Goal: Task Accomplishment & Management: Use online tool/utility

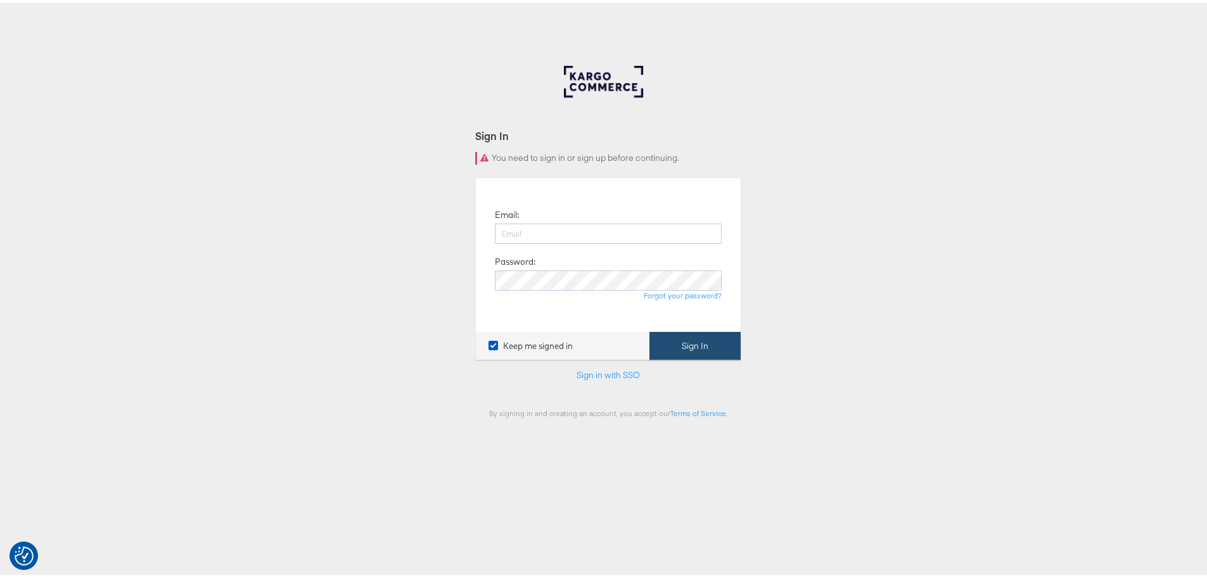
type input "[EMAIL_ADDRESS][DOMAIN_NAME]"
click at [697, 341] on button "Sign In" at bounding box center [694, 343] width 91 height 29
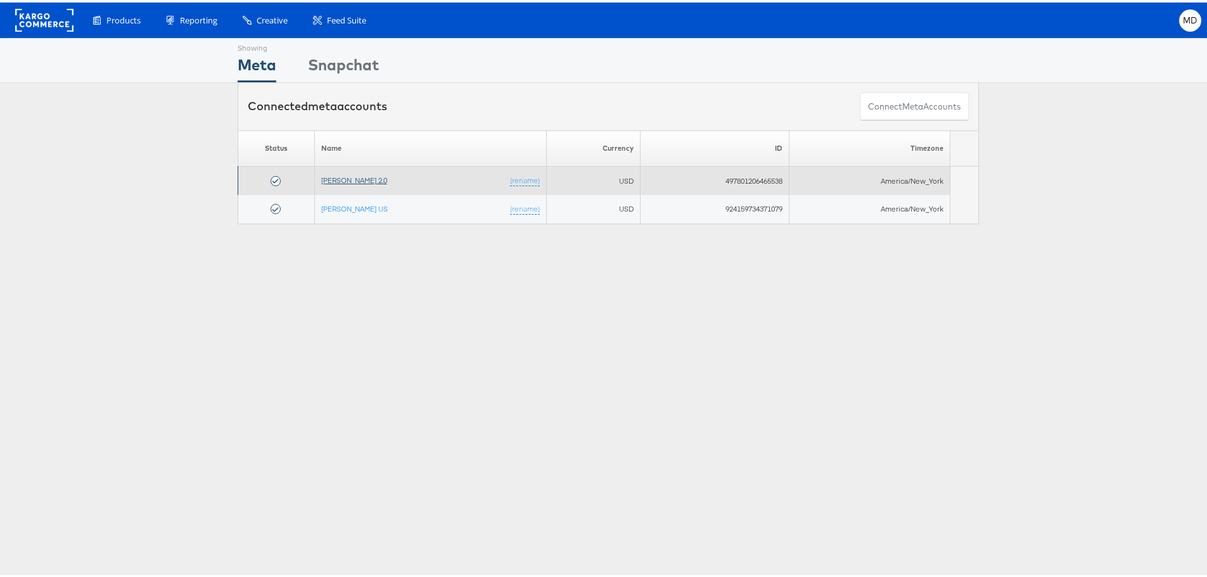
click at [347, 181] on link "[PERSON_NAME] 2.0" at bounding box center [354, 178] width 66 height 10
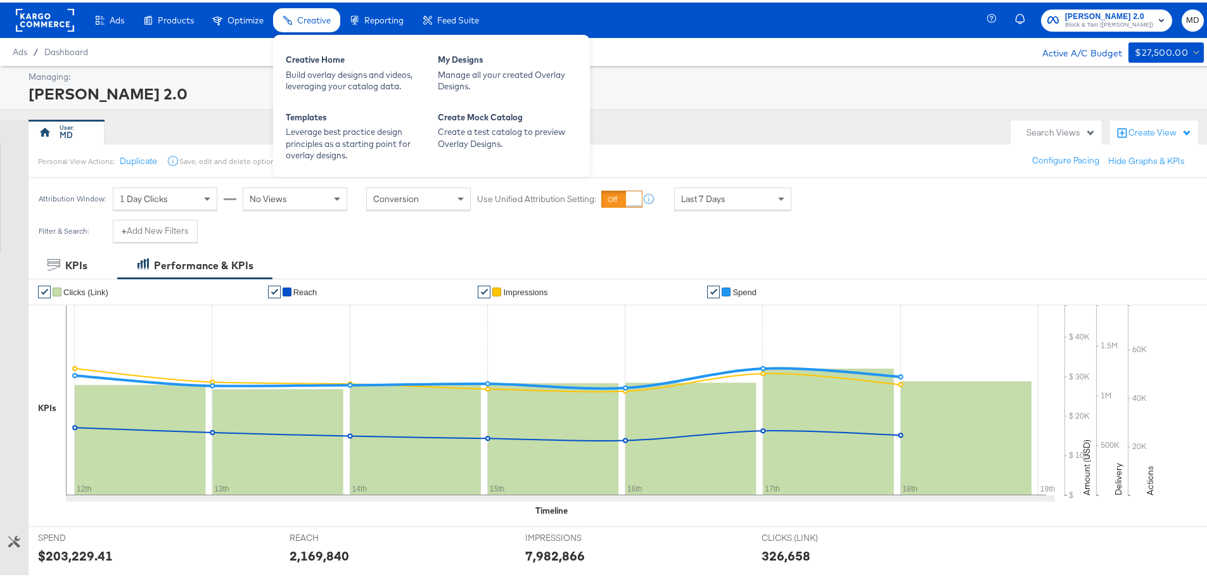
click at [310, 20] on span "Creative" at bounding box center [314, 18] width 34 height 10
click at [307, 19] on span "Creative" at bounding box center [314, 18] width 34 height 10
click at [500, 55] on div "My Designs" at bounding box center [507, 58] width 139 height 15
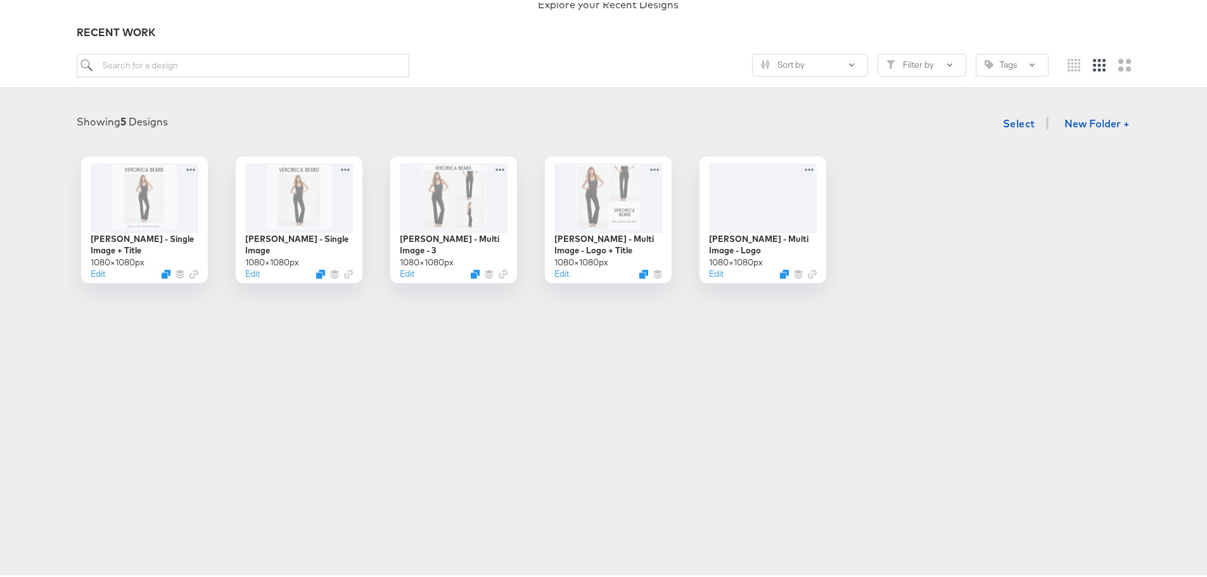
scroll to position [127, 0]
